Goal: Transaction & Acquisition: Book appointment/travel/reservation

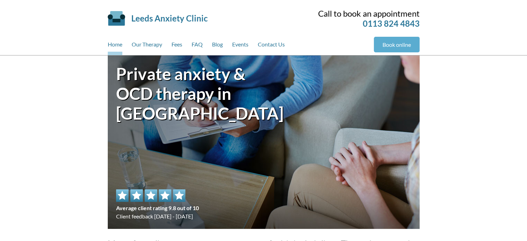
click at [388, 45] on link "Book online" at bounding box center [397, 45] width 46 height 16
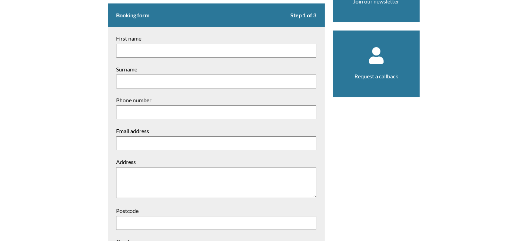
scroll to position [110, 0]
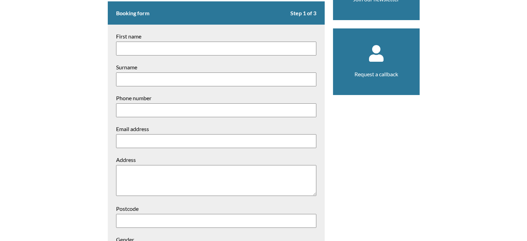
click at [167, 45] on input "First name" at bounding box center [216, 49] width 200 height 14
type input "[PERSON_NAME]"
type input "07935392002"
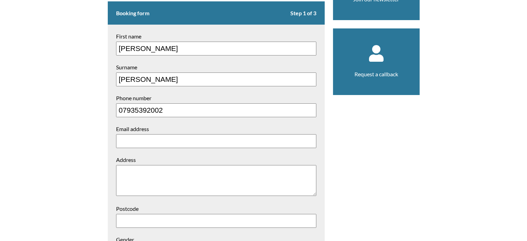
type input "[EMAIL_ADDRESS][DOMAIN_NAME]"
type textarea "[STREET_ADDRESS]"
type input "BD19 5JD"
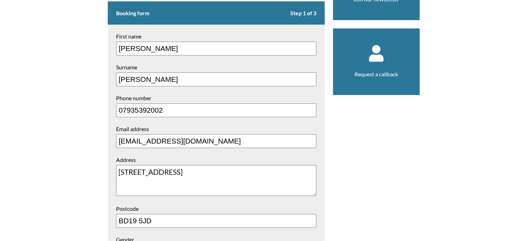
drag, startPoint x: 199, startPoint y: 173, endPoint x: 0, endPoint y: 165, distance: 199.6
click at [0, 165] on div "Book online Book your initial one-to-one consultation with us now. You'll be ab…" at bounding box center [263, 133] width 527 height 377
type textarea "20 Whitecliffe Crescent"
click at [380, 167] on aside "Join our newsletter Request a callback" at bounding box center [376, 134] width 87 height 361
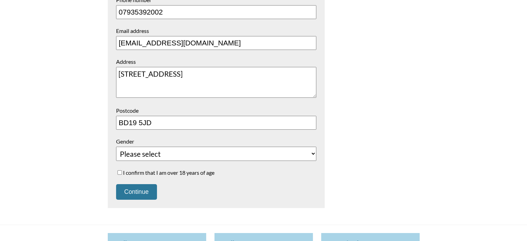
scroll to position [209, 0]
drag, startPoint x: 167, startPoint y: 117, endPoint x: 17, endPoint y: 114, distance: 150.3
click at [17, 114] on div "Book online Book your initial one-to-one consultation with us now. You'll be ab…" at bounding box center [263, 35] width 527 height 377
type input "LS26 8QR"
click at [239, 154] on select "Please select Female Male Unspecified Prefer not to say" at bounding box center [216, 153] width 200 height 14
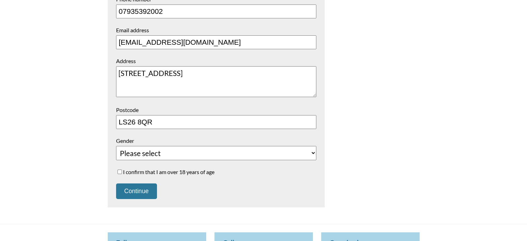
select select "Female"
click at [116, 146] on select "Please select Female Male Unspecified Prefer not to say" at bounding box center [216, 153] width 200 height 14
click at [118, 172] on input "I confirm that I am over 18 years of age" at bounding box center [119, 171] width 5 height 5
checkbox input "true"
click at [130, 191] on button "Continue" at bounding box center [136, 191] width 41 height 16
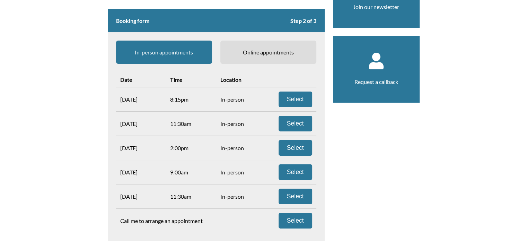
scroll to position [127, 0]
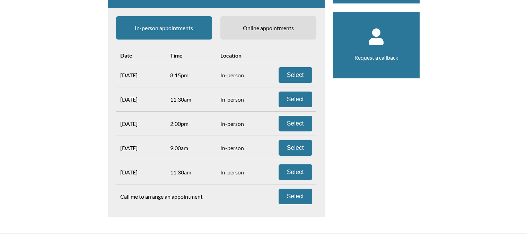
click at [258, 13] on form "Booking form Step 2 of 3 In-person appointments Online appointments Date Time L…" at bounding box center [216, 101] width 217 height 232
click at [263, 22] on span "Online appointments" at bounding box center [268, 27] width 96 height 23
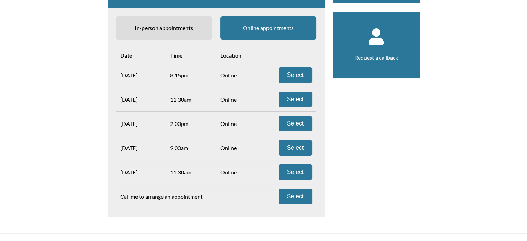
click at [184, 33] on span "In-person appointments" at bounding box center [164, 27] width 96 height 23
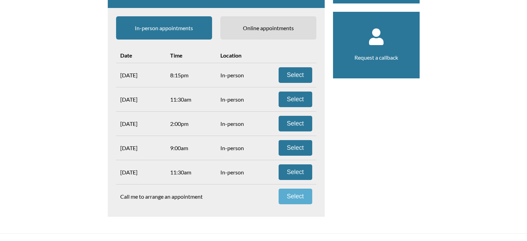
click at [304, 199] on button "Select" at bounding box center [295, 196] width 34 height 16
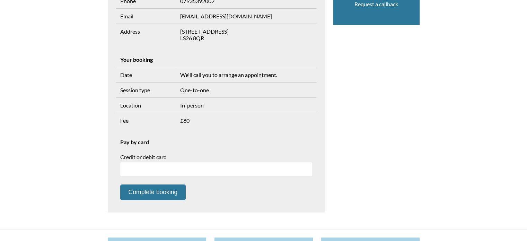
scroll to position [196, 0]
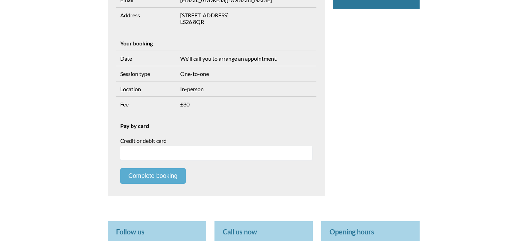
click at [159, 171] on button "Complete booking" at bounding box center [153, 176] width 66 height 16
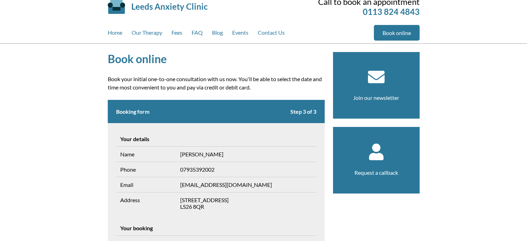
scroll to position [0, 0]
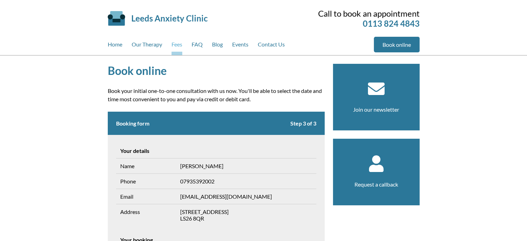
click at [176, 45] on link "Fees" at bounding box center [176, 46] width 11 height 18
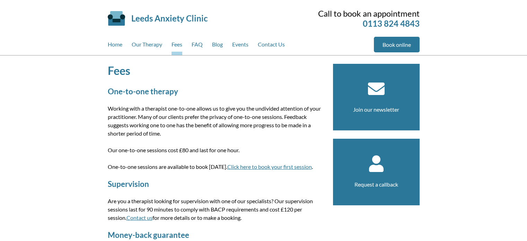
click at [71, 122] on div "Fees One-to-one therapy Working with a therapist one-to-one allows us to give y…" at bounding box center [263, 180] width 527 height 250
